Goal: Task Accomplishment & Management: Complete application form

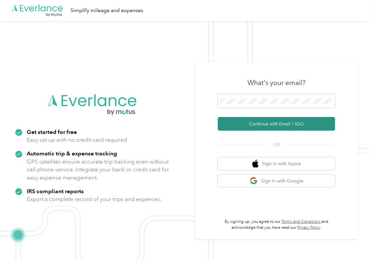
click at [234, 122] on button "Continue with Email / SSO" at bounding box center [276, 124] width 117 height 14
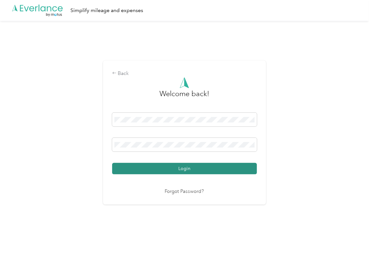
click at [145, 169] on button "Login" at bounding box center [184, 168] width 145 height 11
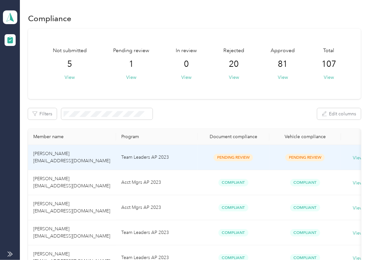
click at [125, 156] on td "Team Leaders AP 2023" at bounding box center [156, 157] width 81 height 25
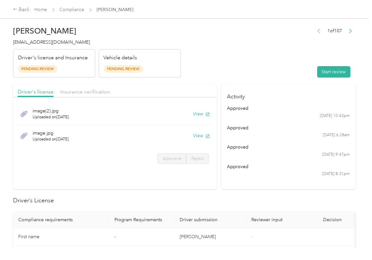
click at [171, 162] on label "Approve" at bounding box center [171, 158] width 29 height 10
click at [171, 161] on span "Approve" at bounding box center [172, 159] width 19 height 6
click at [252, 189] on section "Activity approved [DATE] 10:43pm approved [DATE] 6:28am approved [DATE] 9:47pm …" at bounding box center [288, 136] width 134 height 105
click at [196, 112] on button "View" at bounding box center [201, 113] width 17 height 7
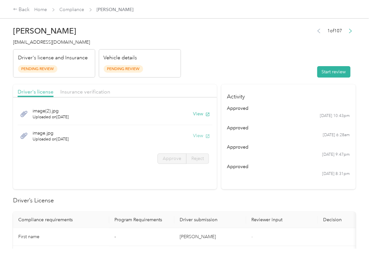
click at [198, 137] on button "View" at bounding box center [201, 135] width 17 height 7
drag, startPoint x: 193, startPoint y: 83, endPoint x: 145, endPoint y: 89, distance: 48.6
click at [93, 90] on span "Insurance verification" at bounding box center [85, 92] width 50 height 6
click at [85, 93] on span "Insurance verification" at bounding box center [85, 92] width 50 height 6
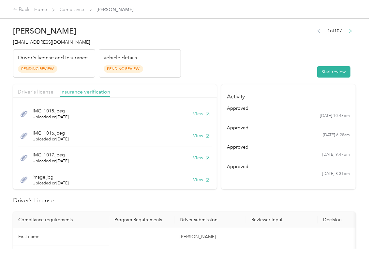
click at [194, 115] on button "View" at bounding box center [201, 113] width 17 height 7
click at [195, 134] on button "View" at bounding box center [201, 135] width 17 height 7
click at [195, 158] on button "View" at bounding box center [201, 157] width 17 height 7
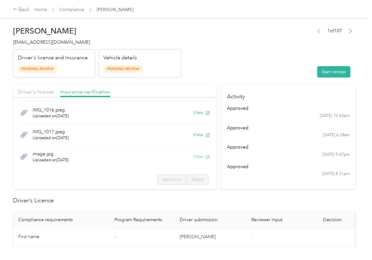
click at [193, 158] on button "View" at bounding box center [201, 156] width 17 height 7
click at [335, 60] on div "1 of 107 Start review" at bounding box center [334, 51] width 42 height 51
click at [327, 68] on button "Start review" at bounding box center [333, 71] width 33 height 11
click at [163, 179] on span "Approve" at bounding box center [172, 180] width 19 height 6
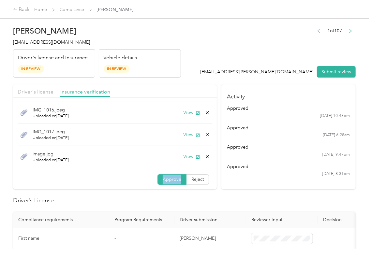
click at [163, 180] on span "Approve" at bounding box center [172, 180] width 19 height 6
click at [46, 90] on span "Driver's license" at bounding box center [36, 92] width 36 height 6
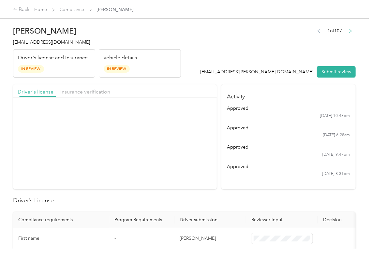
scroll to position [0, 0]
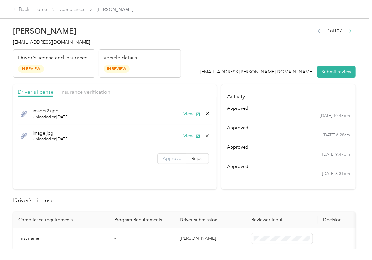
click at [171, 161] on span "Approve" at bounding box center [172, 159] width 19 height 6
click at [226, 188] on section "Activity approved [DATE] 10:43pm approved [DATE] 6:28am approved [DATE] 9:47pm …" at bounding box center [288, 136] width 134 height 105
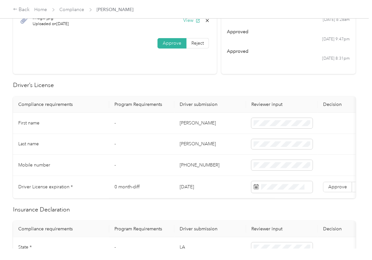
scroll to position [130, 0]
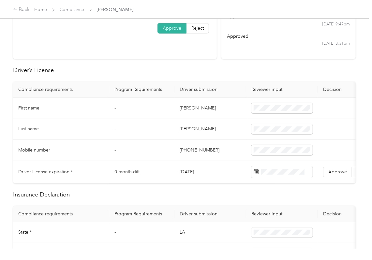
click at [197, 176] on td "[DATE]" at bounding box center [210, 172] width 72 height 22
copy td "[DATE]"
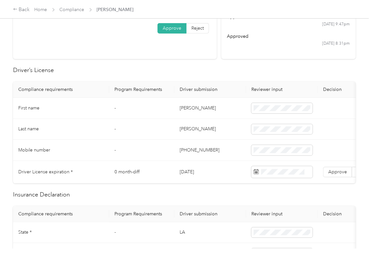
click at [219, 71] on h2 "Driver’s License" at bounding box center [184, 70] width 342 height 9
click at [337, 170] on span "Approve" at bounding box center [337, 172] width 19 height 6
click at [282, 176] on span at bounding box center [281, 172] width 61 height 12
click at [228, 67] on h2 "Driver’s License" at bounding box center [184, 70] width 342 height 9
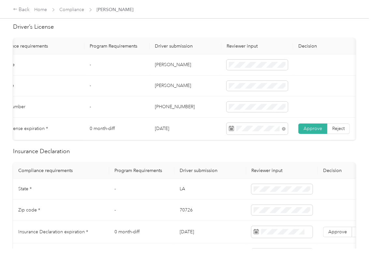
scroll to position [217, 0]
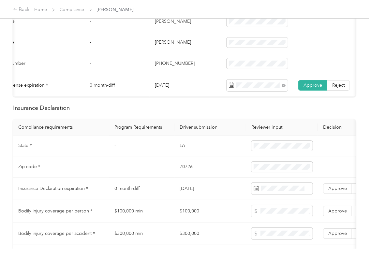
click at [184, 153] on td "LA" at bounding box center [210, 146] width 72 height 21
click at [187, 173] on td "70726" at bounding box center [210, 166] width 72 height 21
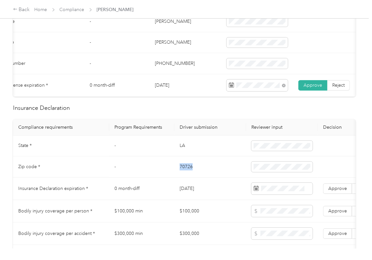
click at [187, 173] on td "70726" at bounding box center [210, 166] width 72 height 21
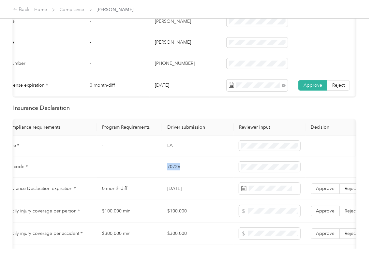
drag, startPoint x: 187, startPoint y: 173, endPoint x: 205, endPoint y: 175, distance: 18.6
click at [194, 186] on td "[DATE]" at bounding box center [197, 189] width 72 height 22
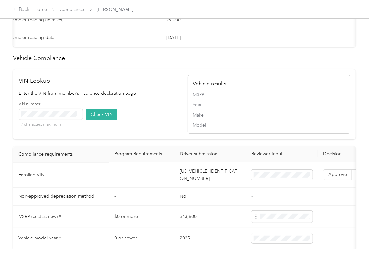
scroll to position [521, 0]
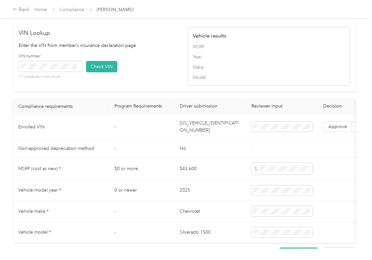
click at [205, 138] on td "[US_VEHICLE_IDENTIFICATION_NUMBER]" at bounding box center [210, 127] width 72 height 25
copy td "[US_VEHICLE_IDENTIFICATION_NUMBER]"
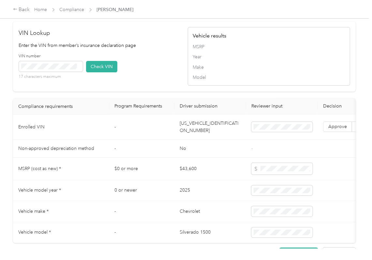
click at [164, 84] on div "VIN number 17 characters maximum Check VIN" at bounding box center [100, 68] width 162 height 31
click at [100, 72] on button "Check VIN" at bounding box center [101, 66] width 31 height 11
click at [336, 130] on span "Approve" at bounding box center [337, 127] width 19 height 6
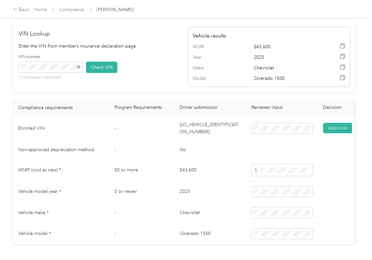
click at [170, 154] on td "-" at bounding box center [141, 150] width 65 height 18
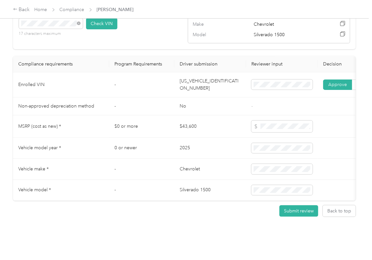
scroll to position [590, 0]
drag, startPoint x: 218, startPoint y: 135, endPoint x: 200, endPoint y: 151, distance: 23.5
click at [218, 138] on td "2025" at bounding box center [210, 148] width 72 height 21
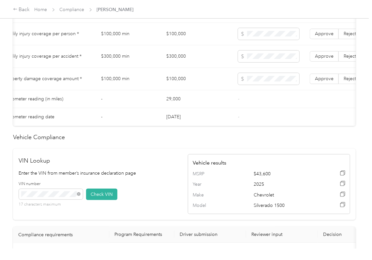
scroll to position [373, 0]
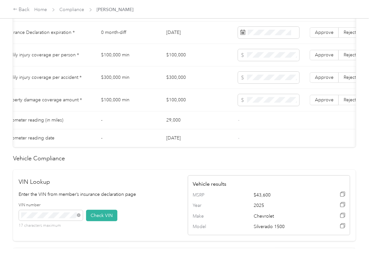
click at [173, 62] on td "$100,000" at bounding box center [197, 55] width 72 height 22
copy td "$100,000"
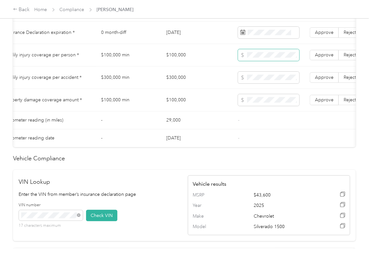
click at [269, 61] on span at bounding box center [268, 55] width 61 height 12
click at [181, 83] on td "$300,000" at bounding box center [197, 77] width 72 height 22
copy td "$300,000"
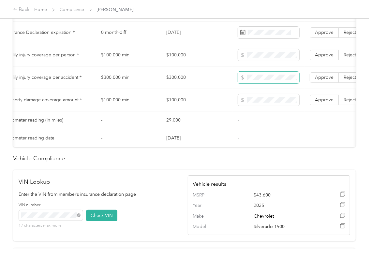
click at [265, 81] on span at bounding box center [268, 78] width 61 height 12
click at [317, 80] on span "Approve" at bounding box center [324, 78] width 19 height 6
click at [321, 58] on span "Approve" at bounding box center [324, 55] width 19 height 6
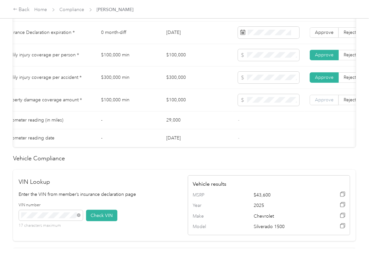
click at [321, 103] on span "Approve" at bounding box center [324, 100] width 19 height 6
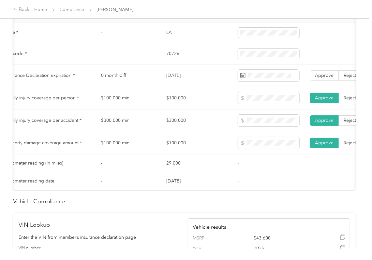
scroll to position [330, 0]
click at [316, 79] on span "Approve" at bounding box center [324, 76] width 19 height 6
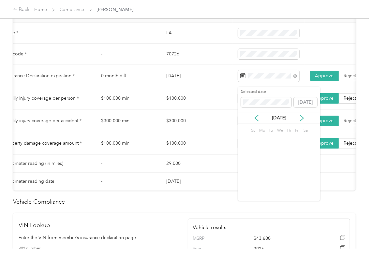
click at [150, 121] on td "$300,000 min" at bounding box center [128, 121] width 65 height 22
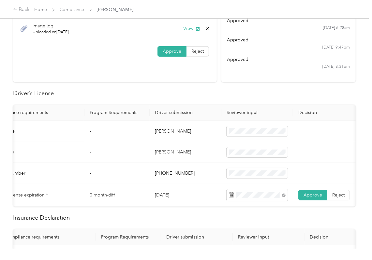
scroll to position [0, 0]
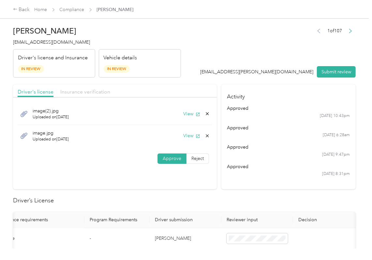
click at [77, 91] on span "Insurance verification" at bounding box center [85, 92] width 50 height 6
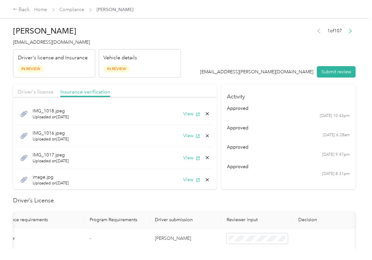
scroll to position [23, 0]
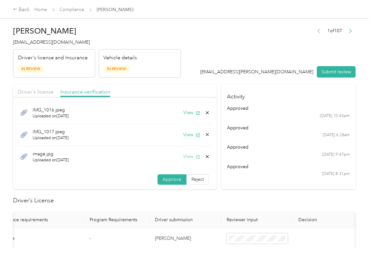
click at [185, 160] on button "View" at bounding box center [191, 156] width 17 height 7
click at [205, 156] on icon at bounding box center [207, 156] width 5 height 5
click at [184, 160] on button "Yes" at bounding box center [182, 161] width 13 height 10
click at [183, 157] on button "View" at bounding box center [191, 156] width 17 height 7
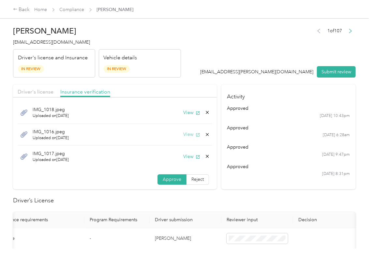
click at [183, 133] on button "View" at bounding box center [191, 134] width 17 height 7
click at [183, 111] on button "View" at bounding box center [191, 112] width 17 height 7
click at [205, 111] on icon at bounding box center [207, 112] width 5 height 5
click at [183, 119] on button "Yes" at bounding box center [182, 117] width 13 height 10
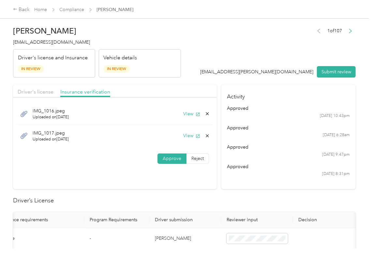
click at [212, 47] on header "[PERSON_NAME] [EMAIL_ADDRESS][DOMAIN_NAME] Driver's license and Insurance In Re…" at bounding box center [184, 50] width 342 height 55
click at [28, 94] on span "Driver's license" at bounding box center [36, 92] width 36 height 6
click at [208, 137] on icon at bounding box center [207, 135] width 5 height 5
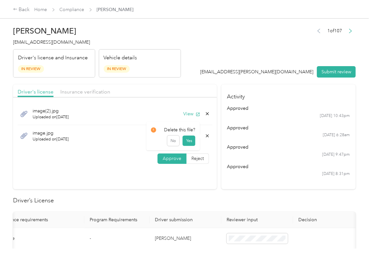
drag, startPoint x: 188, startPoint y: 140, endPoint x: 187, endPoint y: 118, distance: 22.2
click at [188, 140] on button "Yes" at bounding box center [188, 141] width 13 height 10
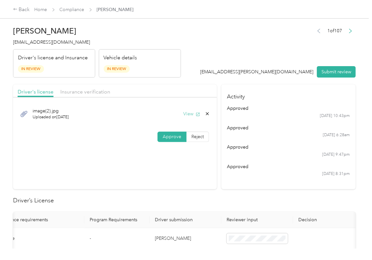
click at [186, 114] on button "View" at bounding box center [191, 113] width 17 height 7
click at [334, 68] on button "Submit review" at bounding box center [336, 71] width 39 height 11
click at [62, 42] on span "[EMAIL_ADDRESS][DOMAIN_NAME]" at bounding box center [51, 42] width 77 height 6
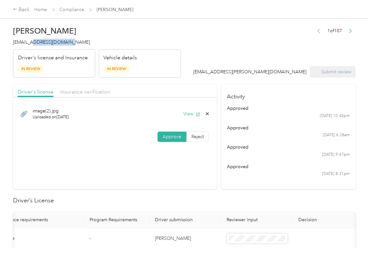
click at [62, 42] on span "[EMAIL_ADDRESS][DOMAIN_NAME]" at bounding box center [51, 42] width 77 height 6
copy span "[EMAIL_ADDRESS][DOMAIN_NAME]"
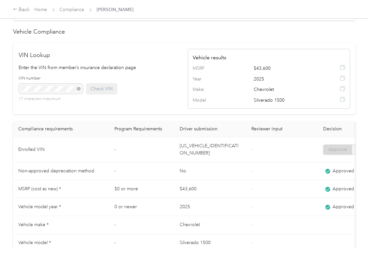
scroll to position [304, 0]
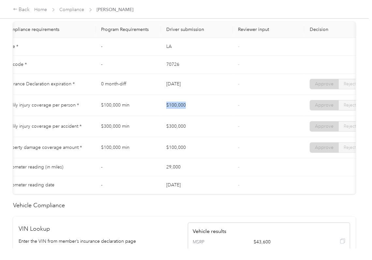
drag, startPoint x: 161, startPoint y: 111, endPoint x: 189, endPoint y: 108, distance: 28.5
click at [189, 108] on td "$100,000" at bounding box center [197, 105] width 72 height 21
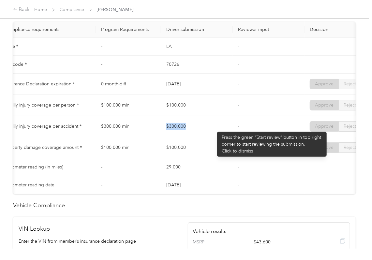
drag, startPoint x: 208, startPoint y: 128, endPoint x: 214, endPoint y: 128, distance: 6.2
click at [214, 128] on tr "Bodily injury coverage per accident * $300,000 min $300,000 - Approve Reject" at bounding box center [229, 126] width 459 height 21
click at [213, 130] on td "$300,000" at bounding box center [197, 126] width 72 height 21
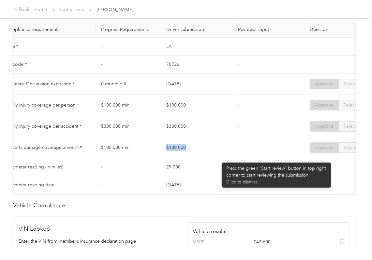
drag, startPoint x: 218, startPoint y: 159, endPoint x: 223, endPoint y: 159, distance: 4.6
click at [223, 158] on tr "Property damage coverage amount * $100,000 min $100,000 - Approve Reject" at bounding box center [229, 147] width 459 height 21
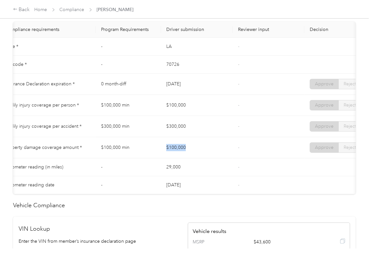
click at [223, 158] on td "$100,000" at bounding box center [197, 147] width 72 height 21
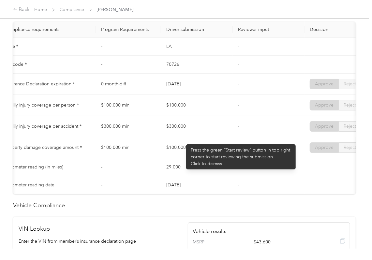
scroll to position [0, 0]
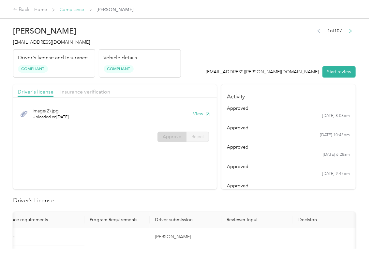
click at [72, 12] on link "Compliance" at bounding box center [72, 10] width 25 height 6
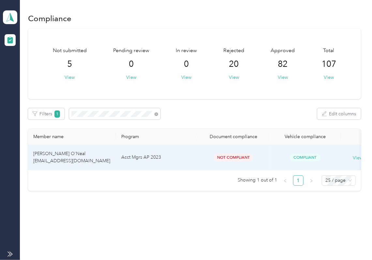
click at [107, 158] on td "[PERSON_NAME] O'Neal [EMAIL_ADDRESS][DOMAIN_NAME]" at bounding box center [72, 157] width 88 height 25
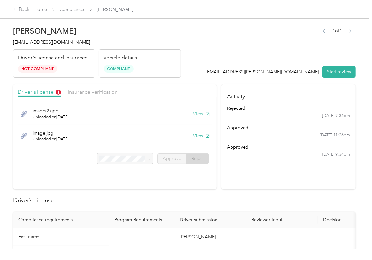
click at [198, 112] on button "View" at bounding box center [201, 113] width 17 height 7
click at [200, 136] on button "View" at bounding box center [201, 135] width 17 height 7
click at [209, 75] on header "[PERSON_NAME] O'Neal [EMAIL_ADDRESS][DOMAIN_NAME] Driver's license and Insuranc…" at bounding box center [184, 50] width 342 height 55
click at [94, 93] on span "Insurance verification" at bounding box center [93, 92] width 50 height 6
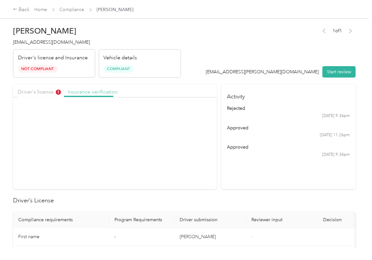
click at [99, 92] on span "Insurance verification" at bounding box center [93, 92] width 50 height 6
click at [195, 113] on button "View" at bounding box center [201, 113] width 17 height 7
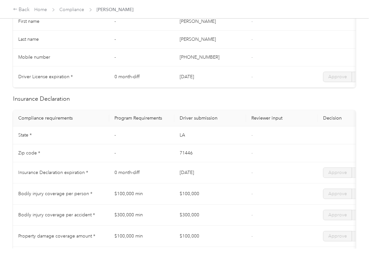
scroll to position [217, 0]
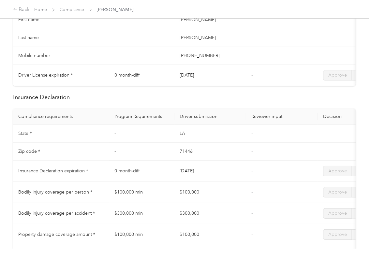
click at [212, 172] on td "[DATE]" at bounding box center [210, 171] width 72 height 21
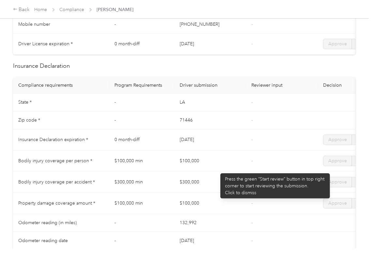
scroll to position [0, 0]
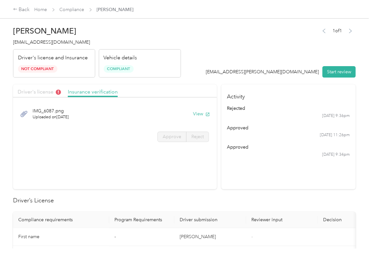
click at [45, 90] on span "Driver's license" at bounding box center [39, 92] width 43 height 6
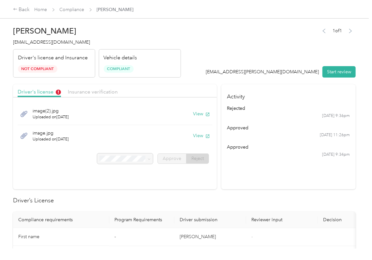
click at [240, 56] on header "[PERSON_NAME] O'Neal [EMAIL_ADDRESS][DOMAIN_NAME] Driver's license and Insuranc…" at bounding box center [184, 50] width 342 height 55
click at [97, 97] on div "Driver's license Insurance verification" at bounding box center [115, 90] width 204 height 13
click at [96, 92] on span "Insurance verification" at bounding box center [93, 92] width 50 height 6
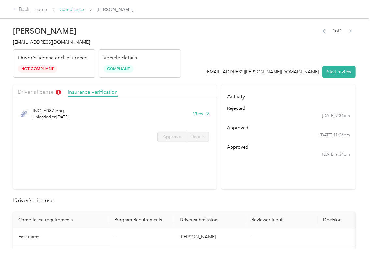
click at [67, 10] on link "Compliance" at bounding box center [72, 10] width 25 height 6
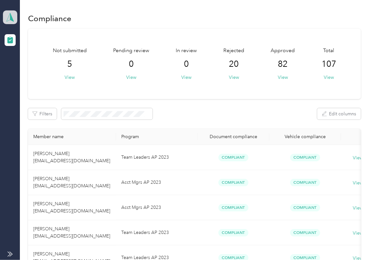
click at [9, 16] on icon at bounding box center [10, 17] width 10 height 9
click at [29, 66] on div "Log out" at bounding box center [20, 68] width 25 height 7
